Goal: Task Accomplishment & Management: Manage account settings

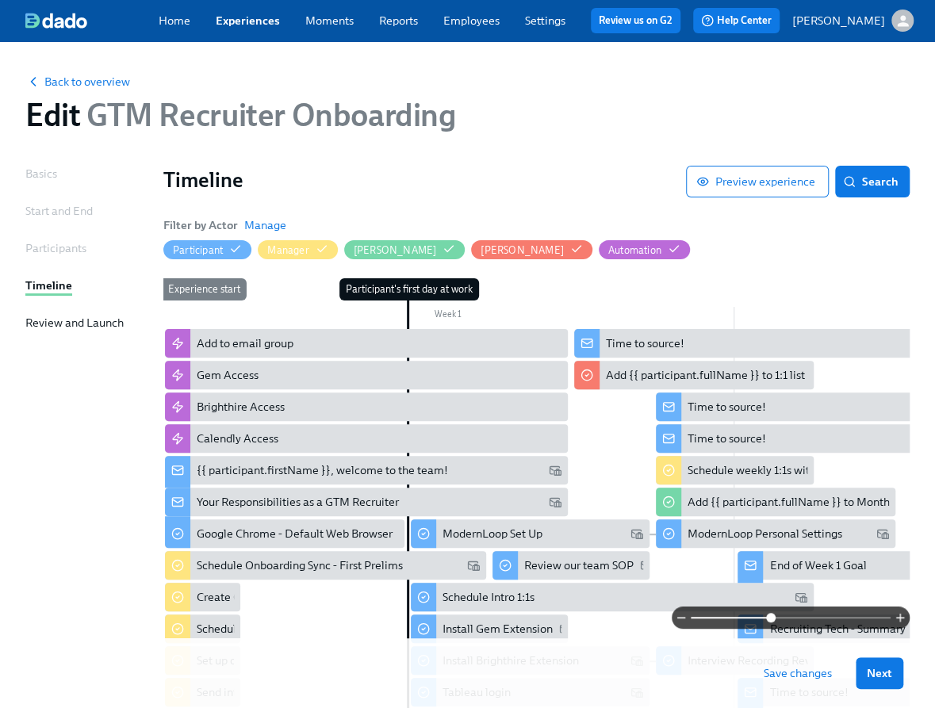
click at [811, 677] on span "Save changes" at bounding box center [798, 673] width 68 height 16
click at [734, 278] on div "Timeline Preview experience Search Filter by Actor Manage Participant Manager C…" at bounding box center [536, 569] width 746 height 807
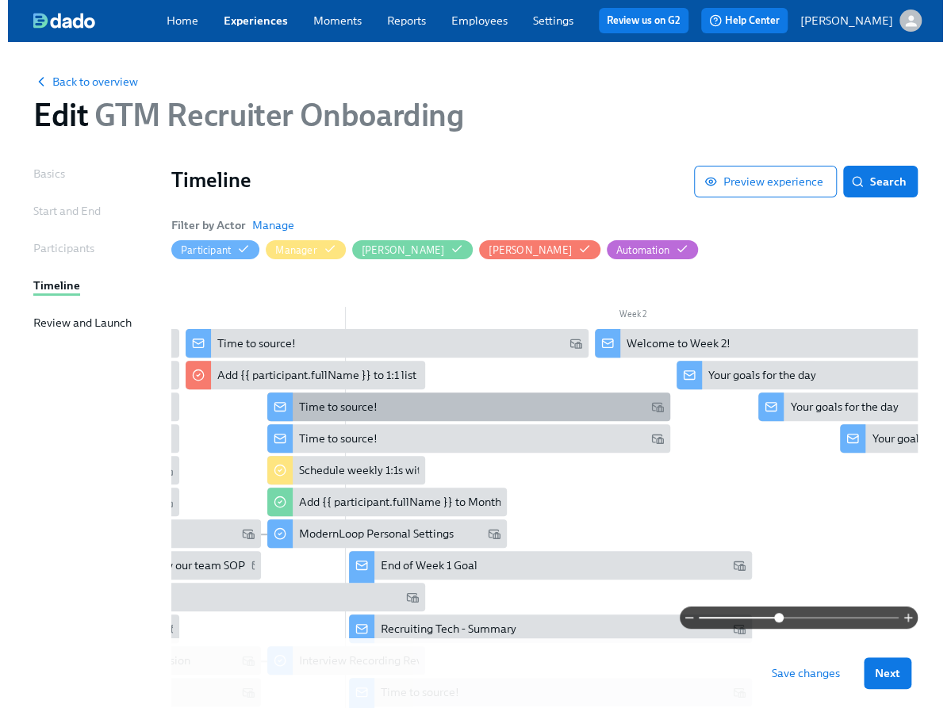
scroll to position [0, 457]
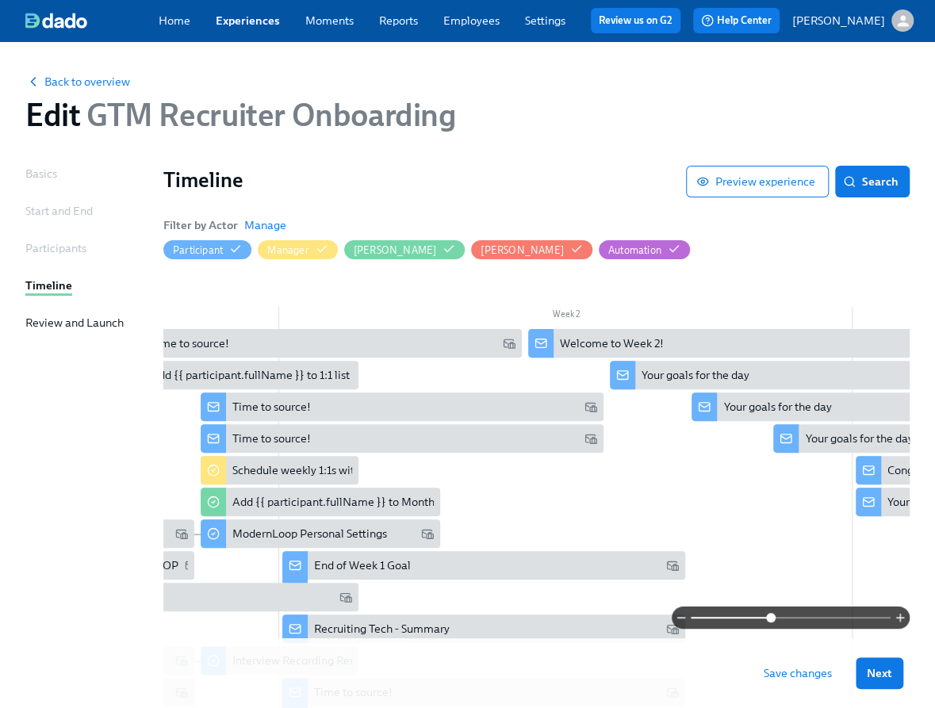
click at [743, 536] on div at bounding box center [853, 637] width 2292 height 616
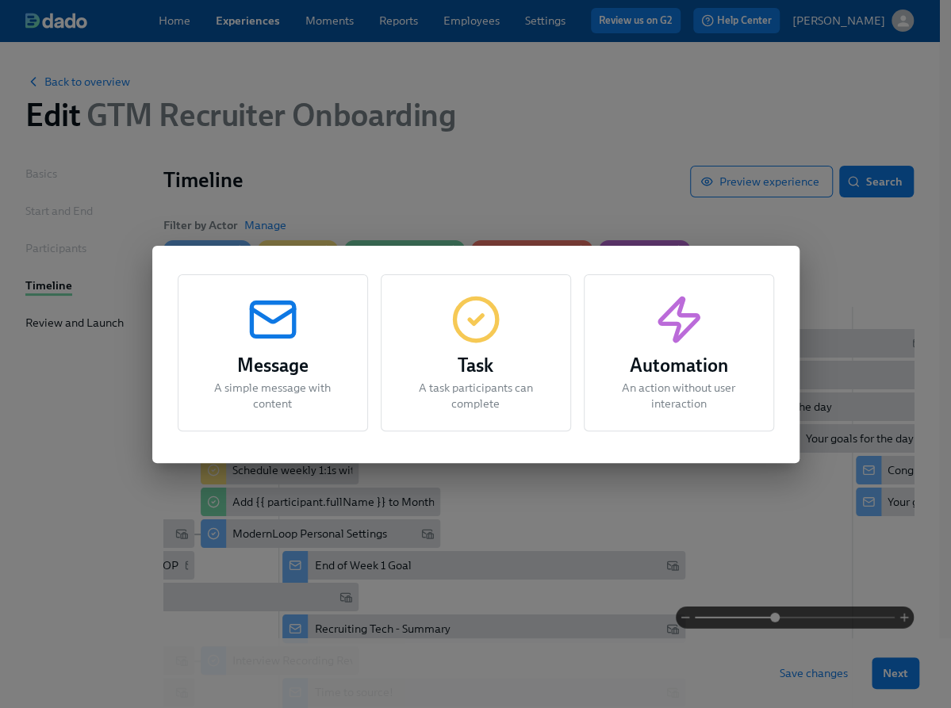
click at [439, 308] on div "Task A task participants can complete" at bounding box center [476, 352] width 190 height 157
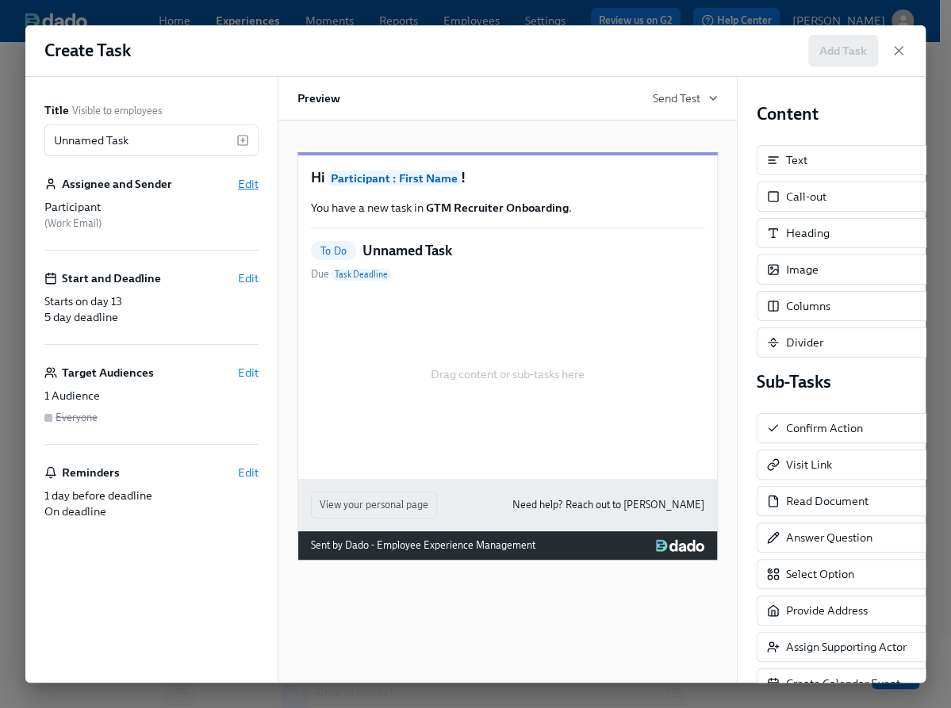
click at [241, 183] on span "Edit" at bounding box center [248, 184] width 21 height 16
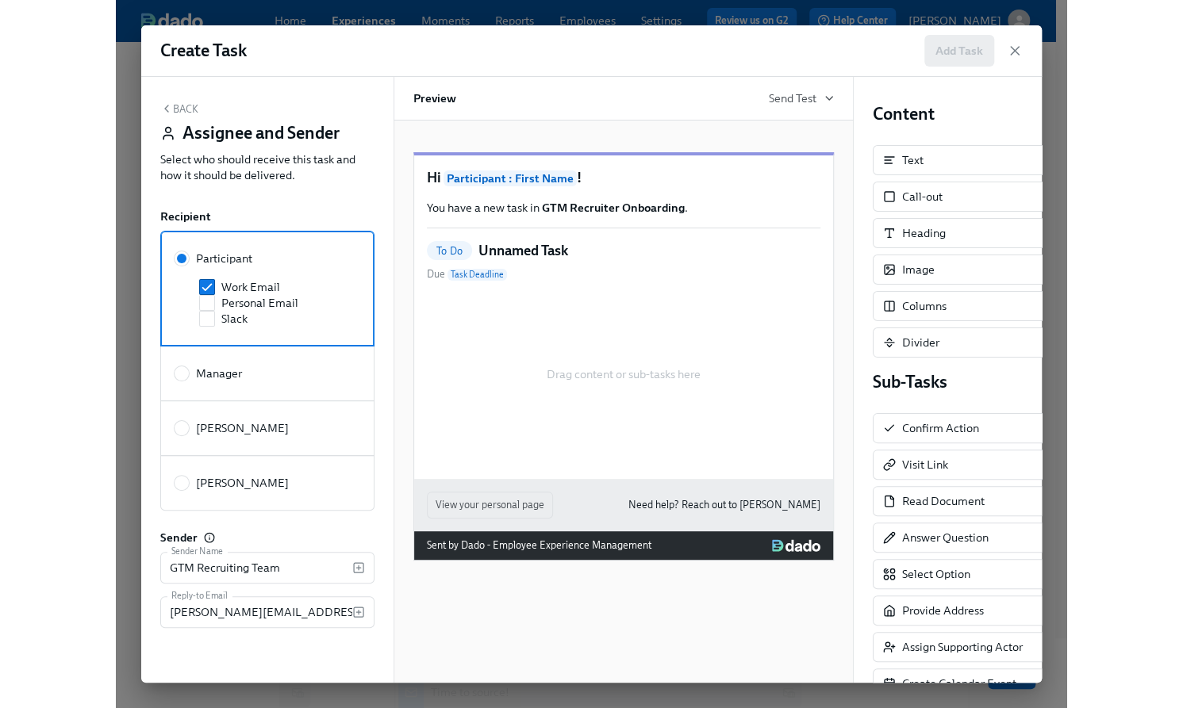
scroll to position [16, 0]
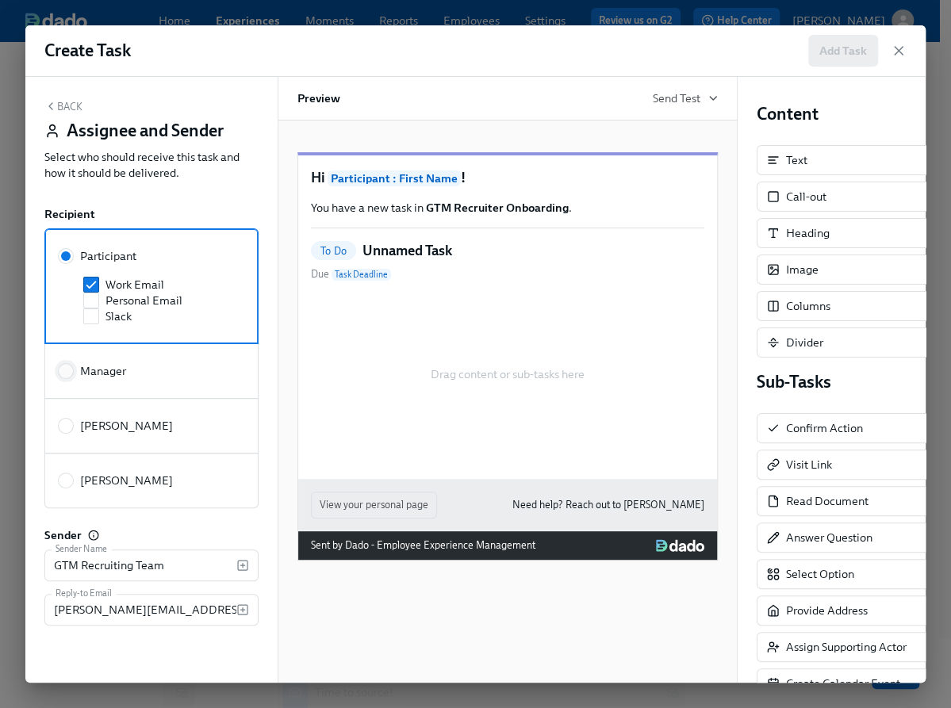
click at [63, 364] on input "Manager" at bounding box center [66, 371] width 14 height 14
radio input "true"
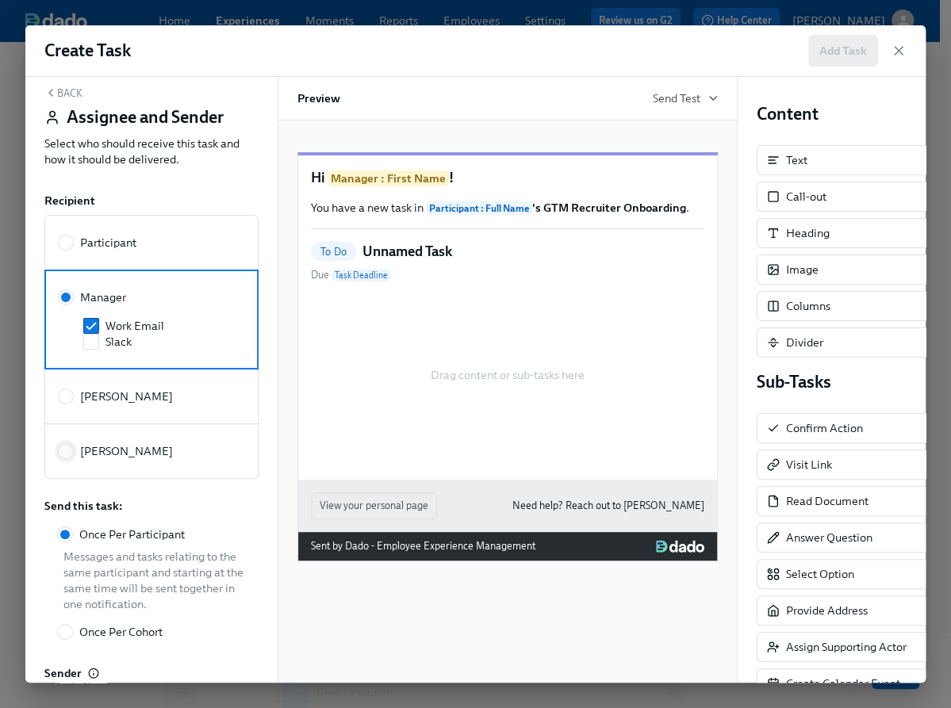
click at [67, 451] on input "[PERSON_NAME]" at bounding box center [66, 451] width 14 height 14
radio input "true"
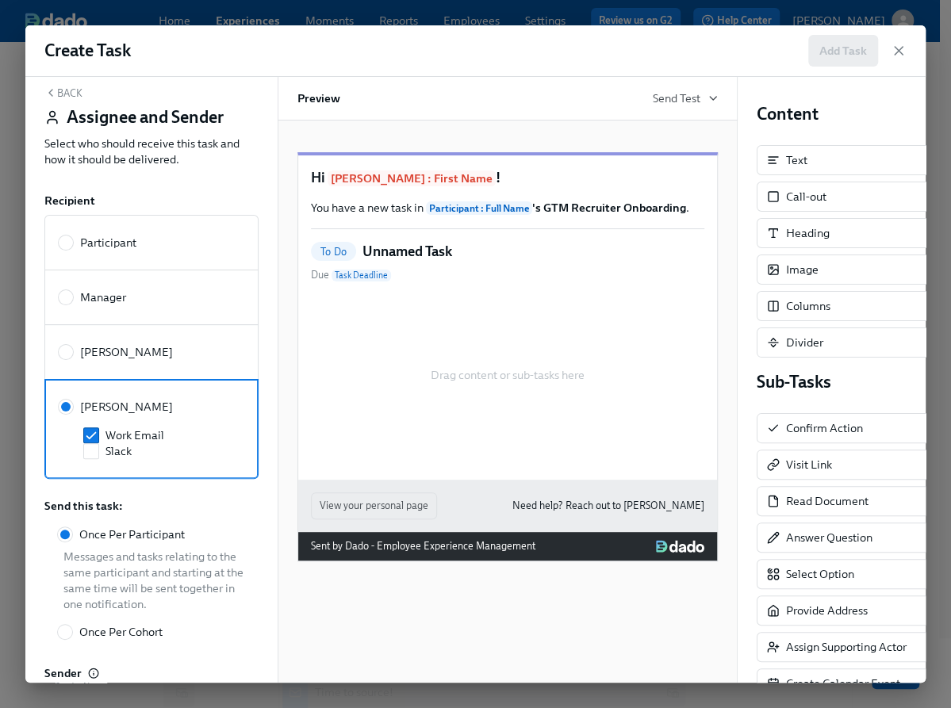
click at [67, 94] on button "Back" at bounding box center [63, 92] width 38 height 13
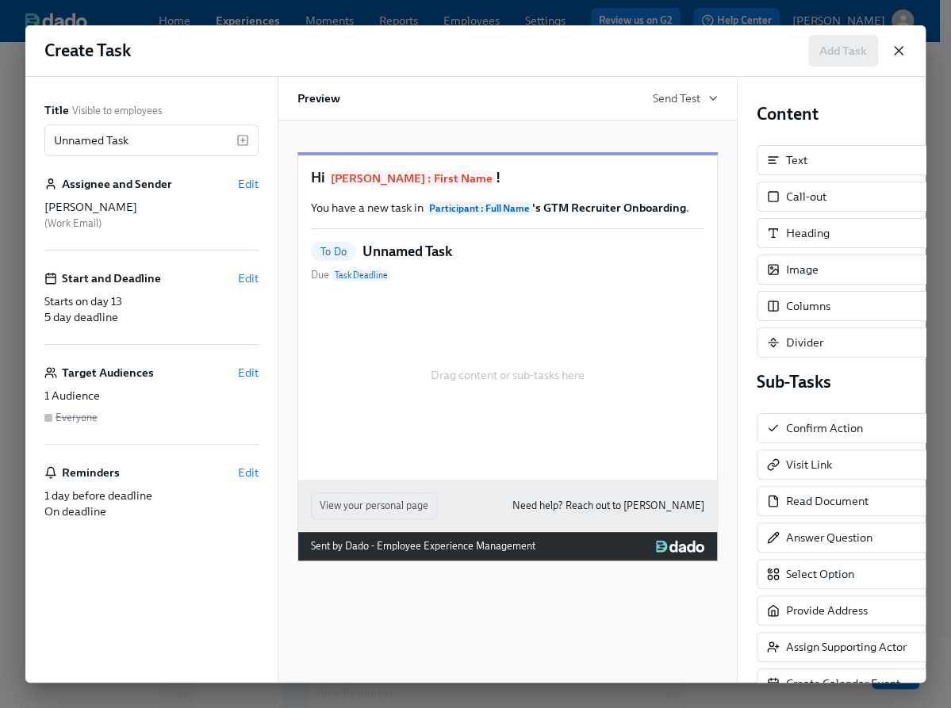
click at [899, 54] on icon "button" at bounding box center [899, 51] width 16 height 16
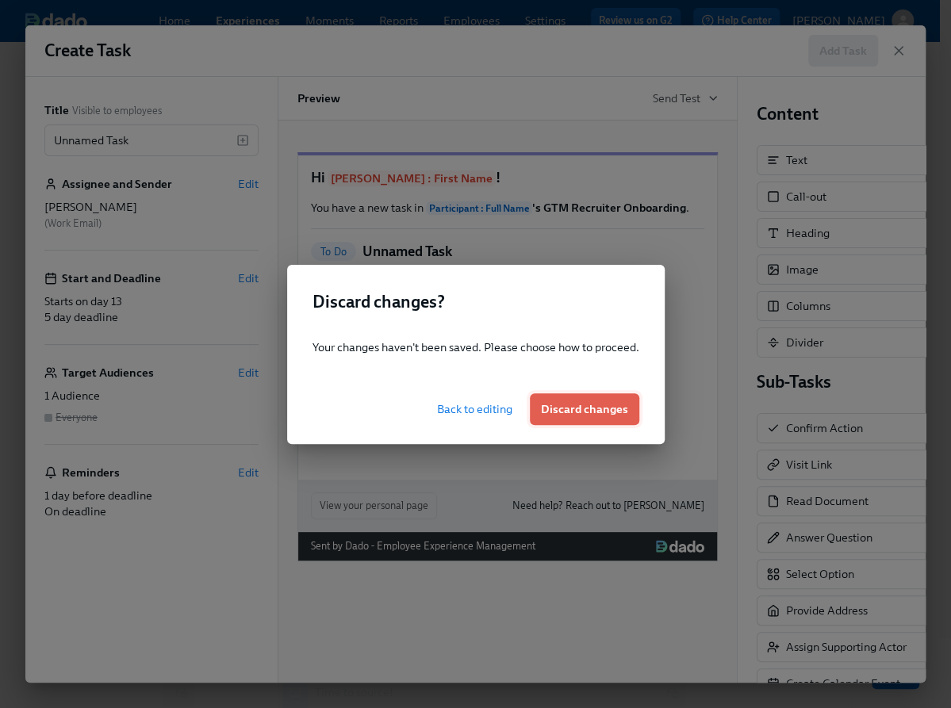
click at [577, 417] on button "Discard changes" at bounding box center [584, 409] width 109 height 32
